Goal: Task Accomplishment & Management: Complete application form

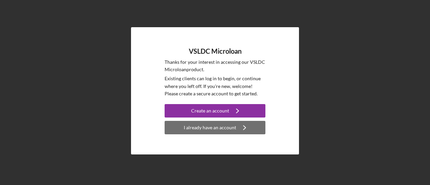
click at [196, 129] on div "I already have an account" at bounding box center [210, 127] width 52 height 13
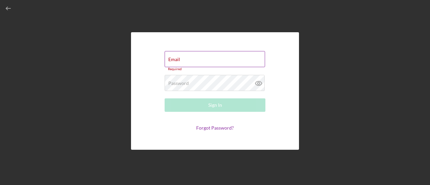
type input "[EMAIL_ADDRESS][PERSON_NAME][DOMAIN_NAME]"
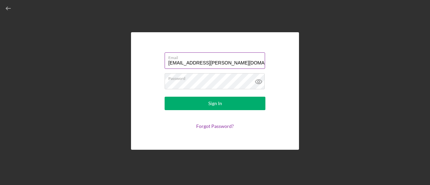
click at [165, 97] on button "Sign In" at bounding box center [215, 103] width 101 height 13
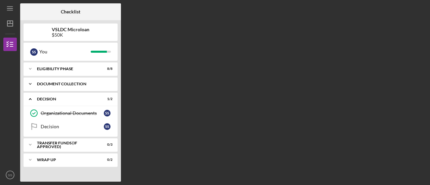
click at [38, 82] on div "Document Collection" at bounding box center [73, 84] width 72 height 4
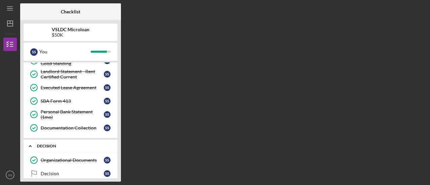
scroll to position [134, 0]
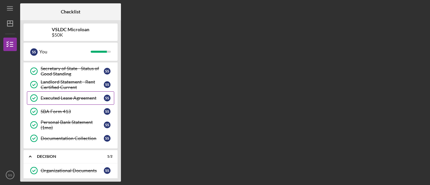
click at [57, 96] on div "Executed Lease Agreement" at bounding box center [72, 97] width 63 height 5
